Goal: Task Accomplishment & Management: Use online tool/utility

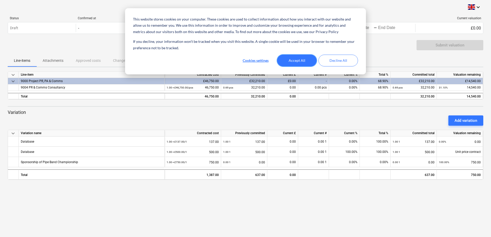
click at [297, 60] on button "Accept All" at bounding box center [297, 61] width 40 height 12
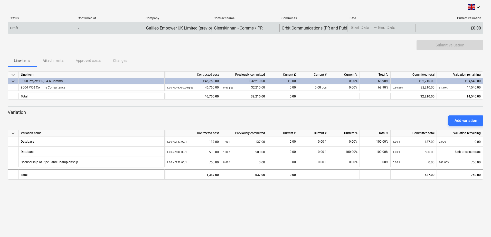
click at [378, 27] on body "This website stores cookies on your computer. These cookies are used to collect…" at bounding box center [245, 118] width 491 height 237
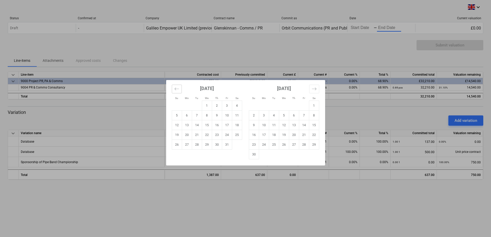
click at [179, 89] on icon "Move backward to switch to the previous month." at bounding box center [176, 89] width 5 height 5
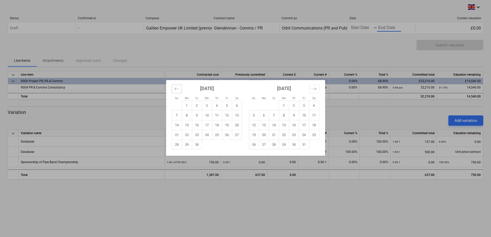
click at [179, 89] on icon "Move backward to switch to the previous month." at bounding box center [176, 89] width 5 height 5
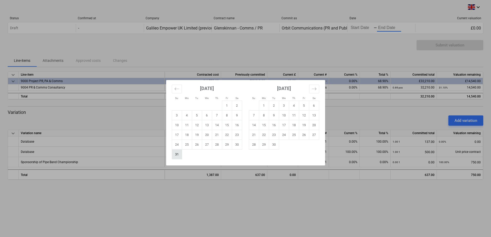
click at [176, 153] on td "31" at bounding box center [177, 155] width 10 height 10
type input "[DATE]"
click at [256, 125] on td "14" at bounding box center [254, 125] width 10 height 10
type input "[DATE]"
click at [178, 156] on td "31" at bounding box center [177, 155] width 10 height 10
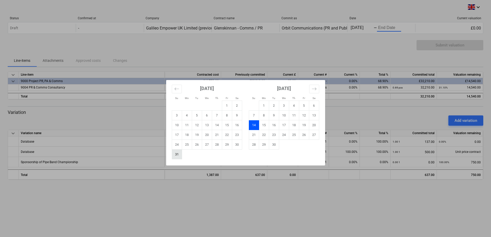
type input "[DATE]"
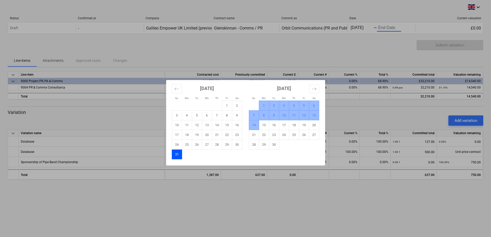
click at [254, 123] on td "14" at bounding box center [254, 125] width 10 height 10
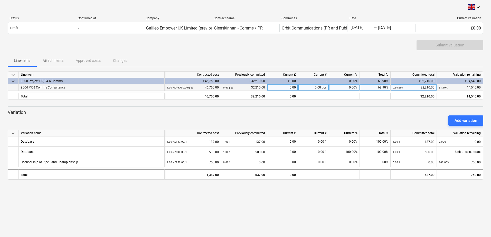
click at [289, 88] on div "0.00" at bounding box center [282, 88] width 31 height 6
type input "3300"
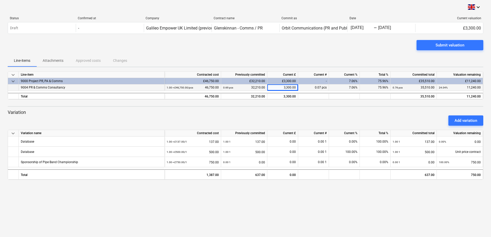
click at [329, 103] on div at bounding box center [246, 102] width 476 height 4
drag, startPoint x: 278, startPoint y: 88, endPoint x: 309, endPoint y: 88, distance: 31.3
click at [0, 0] on div "9004 PR & Comms Consultancy 1.00 × £46,750.00 / pcs 46,750.00 0.69 pcs 32,210.0…" at bounding box center [0, 0] width 0 height 0
click at [284, 54] on div "Submit valuation" at bounding box center [246, 47] width 476 height 14
click at [279, 86] on div "3,300.00" at bounding box center [282, 88] width 31 height 6
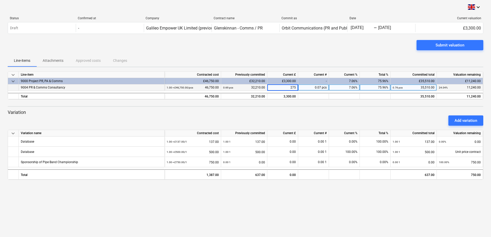
type input "2750"
click at [268, 58] on div "Line-items Attachments Approved costs Changes" at bounding box center [246, 60] width 476 height 12
click at [455, 46] on div "Submit valuation" at bounding box center [450, 45] width 29 height 7
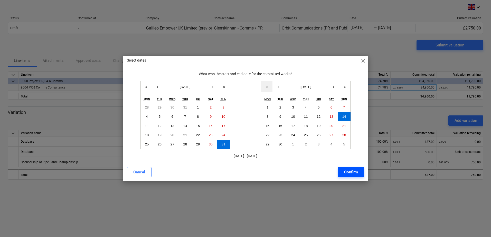
click at [347, 173] on div "Confirm" at bounding box center [351, 172] width 14 height 7
